Goal: Transaction & Acquisition: Purchase product/service

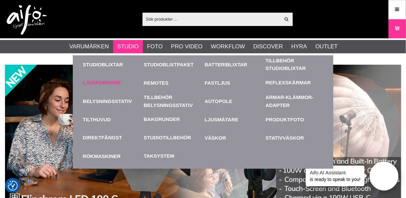
click at [99, 80] on link "Ljusformare" at bounding box center [102, 83] width 38 height 8
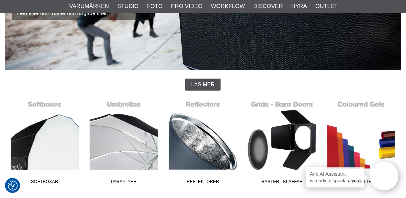
scroll to position [134, 0]
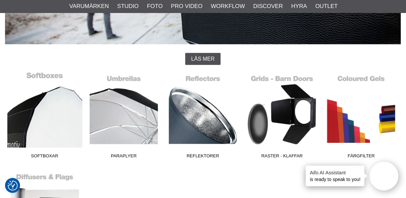
click at [57, 123] on link "Softboxar" at bounding box center [44, 117] width 79 height 90
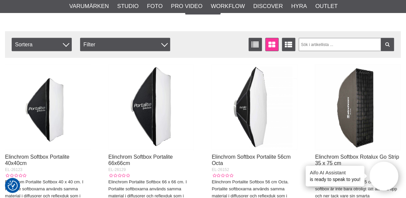
scroll to position [267, 0]
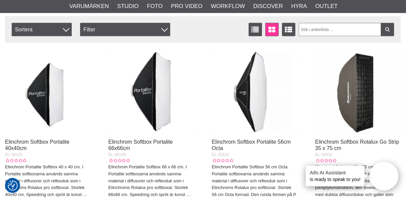
click at [356, 97] on img at bounding box center [357, 92] width 85 height 85
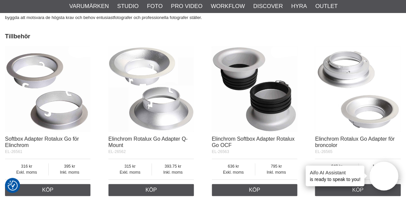
scroll to position [961, 0]
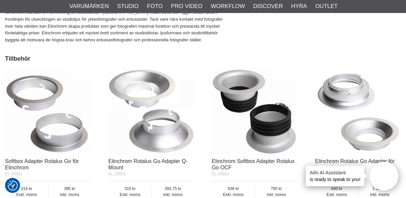
click at [145, 130] on img at bounding box center [150, 111] width 85 height 85
